Goal: Task Accomplishment & Management: Complete application form

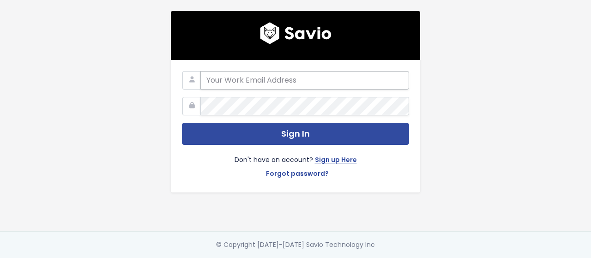
drag, startPoint x: 238, startPoint y: 74, endPoint x: 239, endPoint y: 85, distance: 11.2
click at [238, 74] on input "email" at bounding box center [304, 80] width 209 height 18
type input "Bishoy.nabil.fikry@gmail.com"
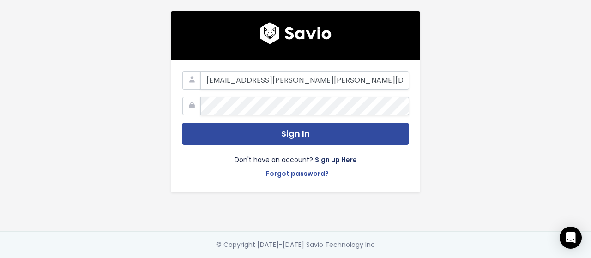
click at [323, 154] on link "Sign up Here" at bounding box center [336, 160] width 42 height 13
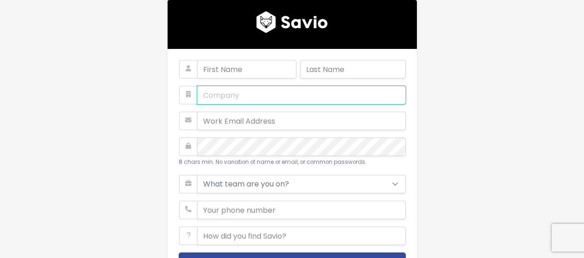
click at [229, 96] on input "text" at bounding box center [301, 95] width 209 height 18
type input "Monginis [GEOGRAPHIC_DATA]"
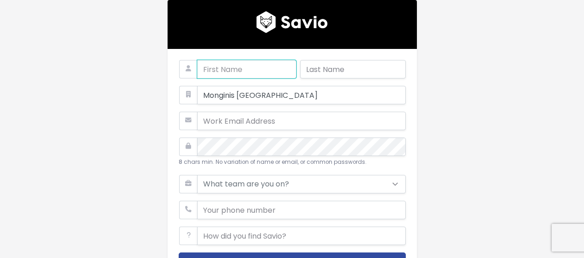
type input "Bishoy"
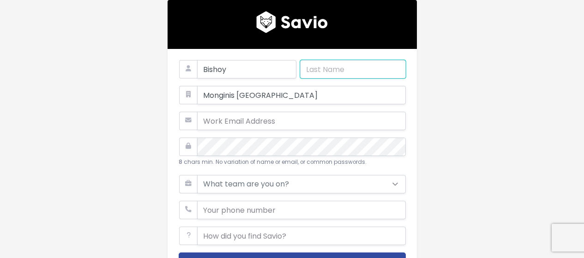
type input "Fikry"
type input "[EMAIL_ADDRESS][PERSON_NAME][PERSON_NAME][DOMAIN_NAME]"
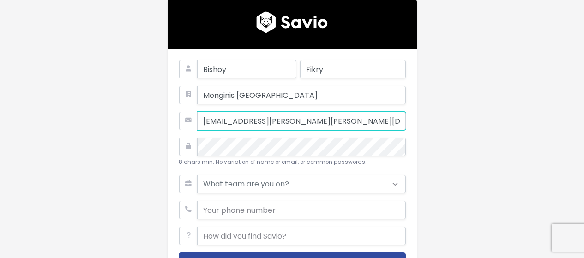
type input "01558883922"
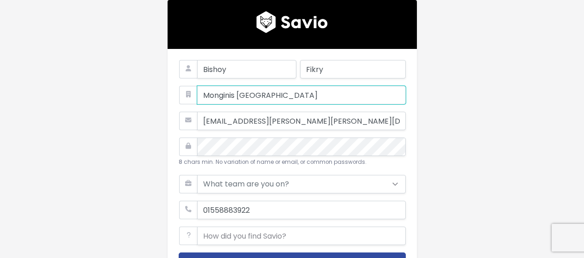
click at [250, 97] on input "Monginis [GEOGRAPHIC_DATA]" at bounding box center [301, 95] width 209 height 18
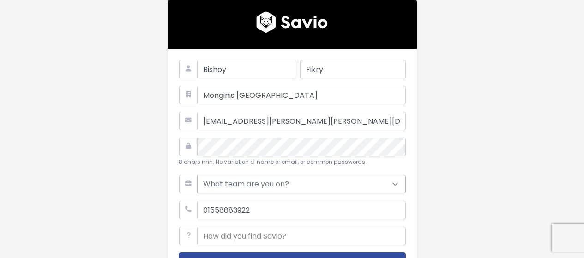
drag, startPoint x: 191, startPoint y: 235, endPoint x: 214, endPoint y: 181, distance: 58.1
click at [191, 235] on icon at bounding box center [188, 236] width 18 height 18
